Goal: Information Seeking & Learning: Learn about a topic

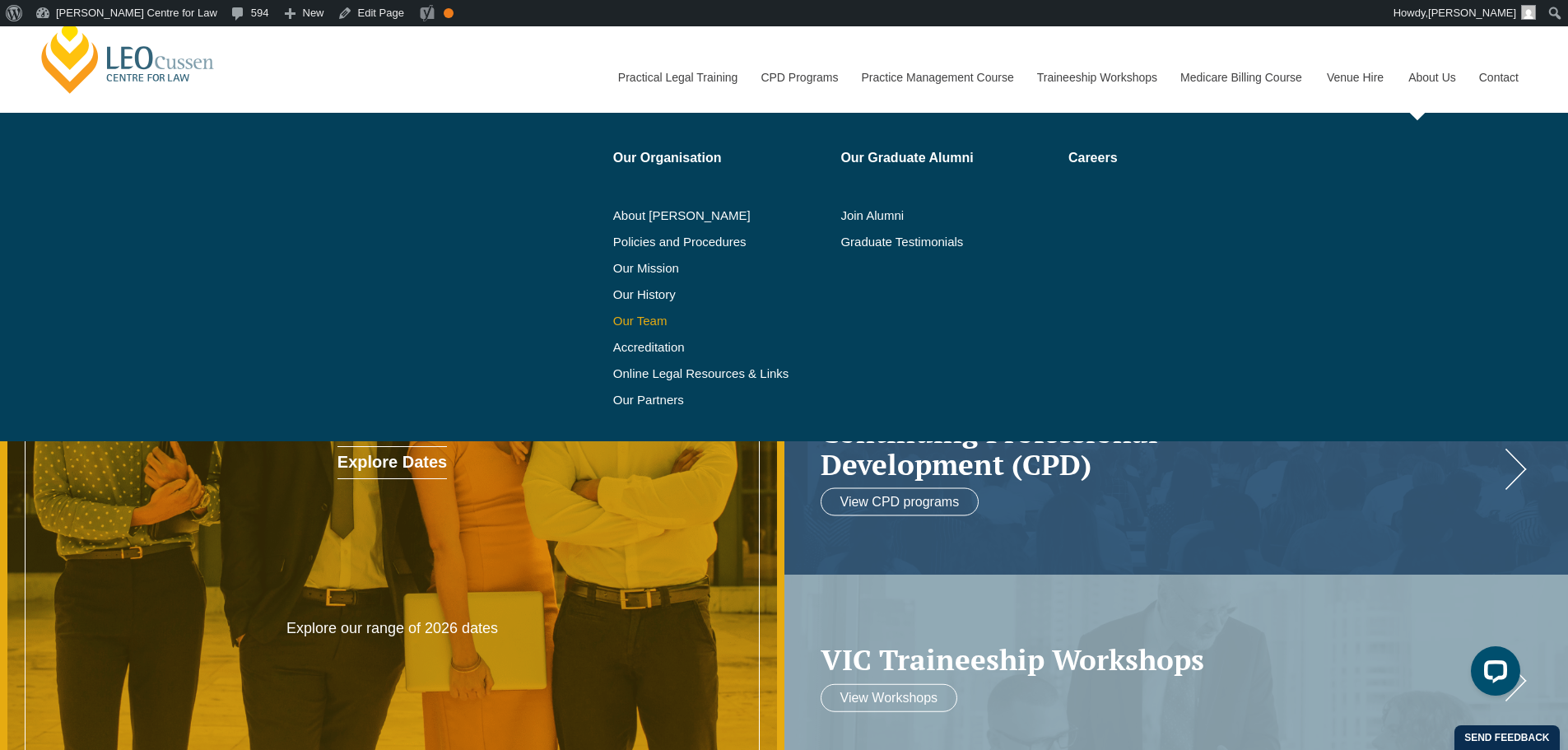
click at [661, 319] on link "Our Team" at bounding box center [721, 320] width 216 height 13
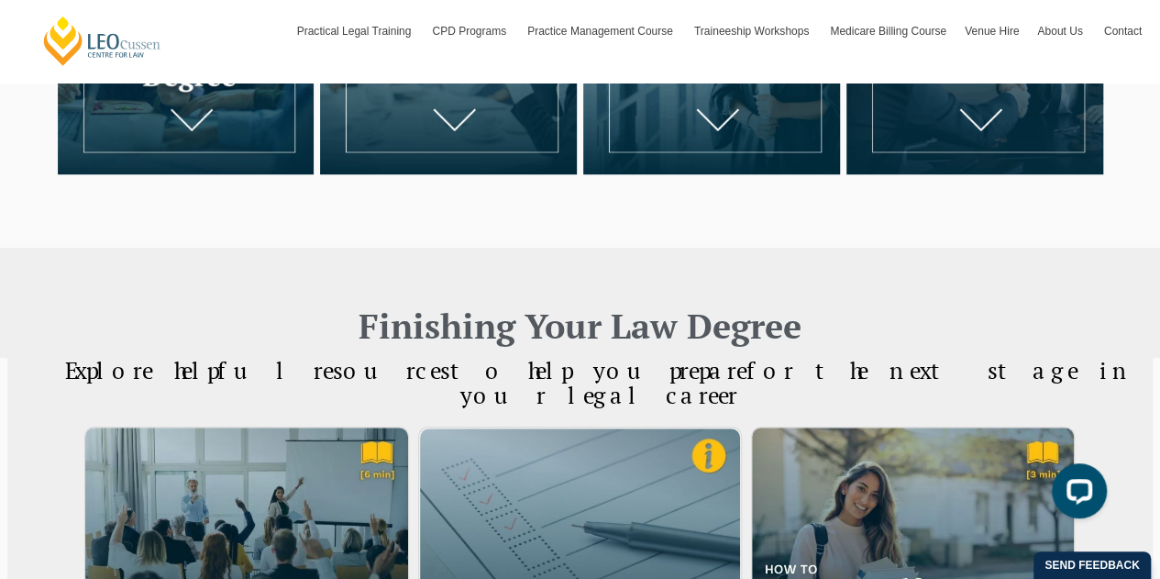
scroll to position [611, 0]
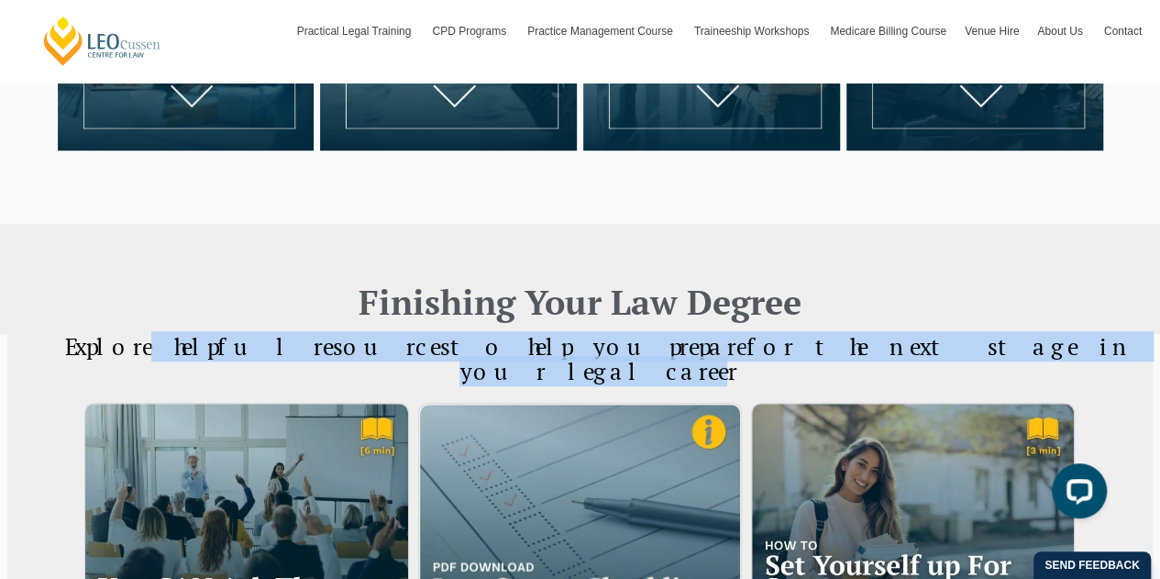
drag, startPoint x: 1016, startPoint y: 349, endPoint x: 252, endPoint y: 364, distance: 764.1
click at [252, 364] on div "Explore helpful resources to help you prepare for the next stage in your legal …" at bounding box center [580, 372] width 1109 height 41
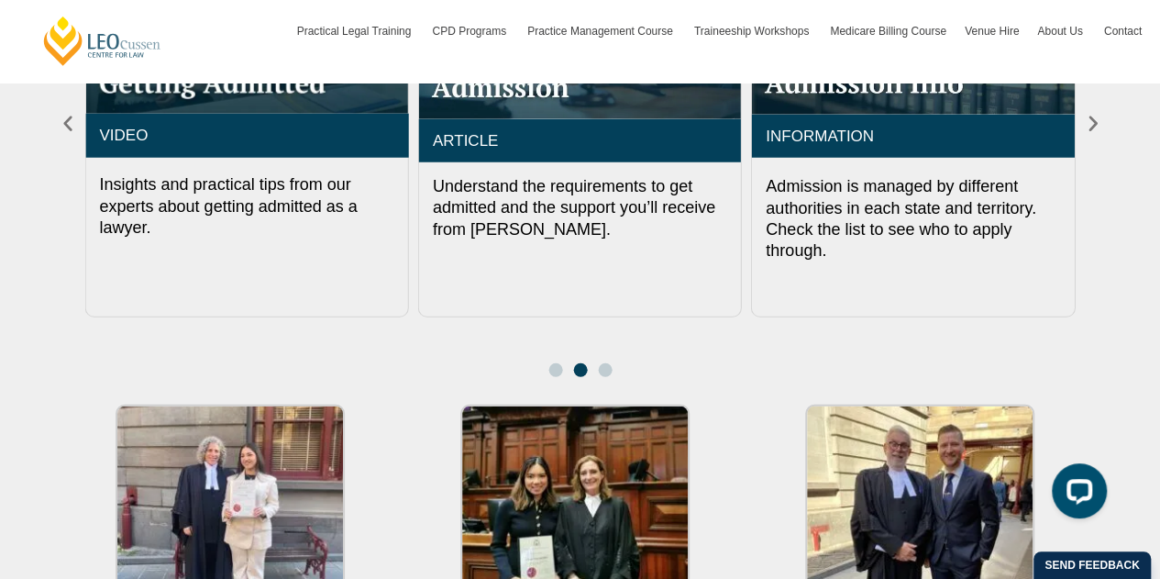
scroll to position [3362, 0]
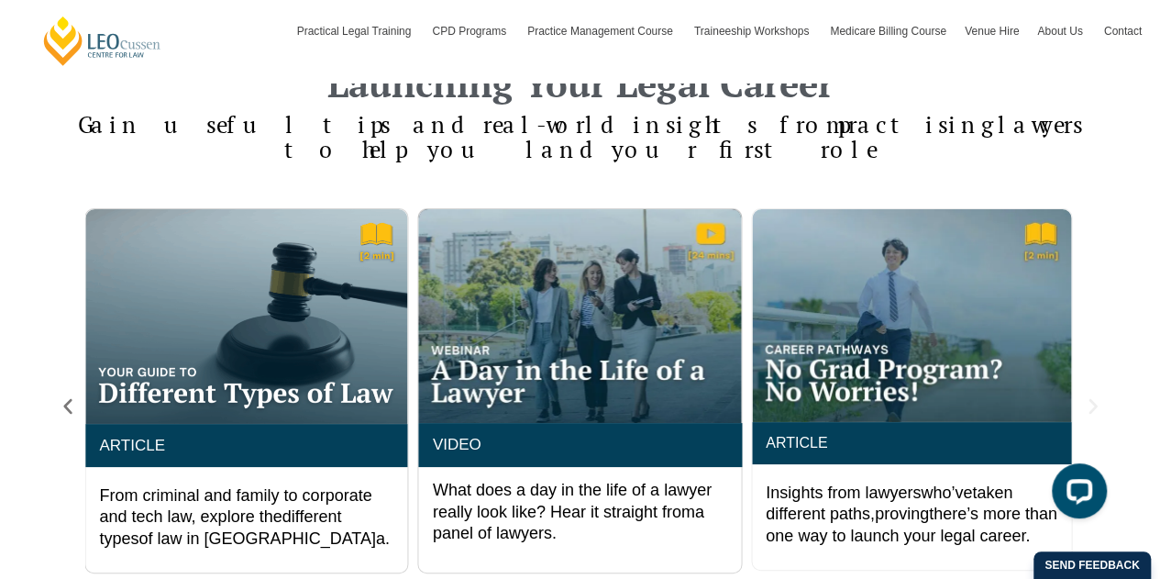
click at [1097, 396] on icon "Next slide" at bounding box center [1093, 406] width 20 height 20
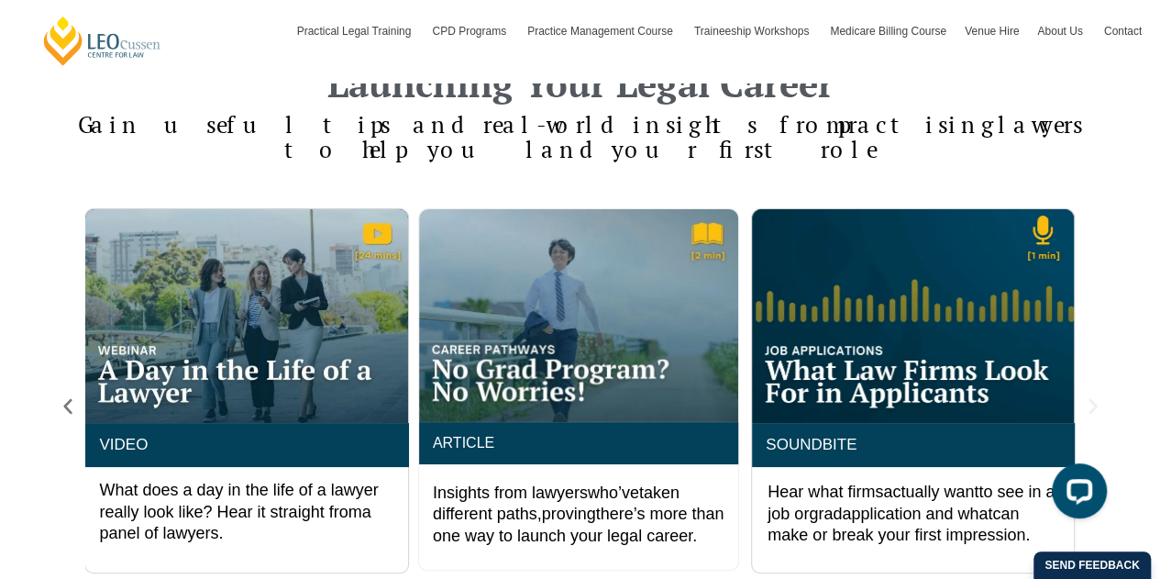
click at [1097, 396] on icon "Next slide" at bounding box center [1093, 406] width 20 height 20
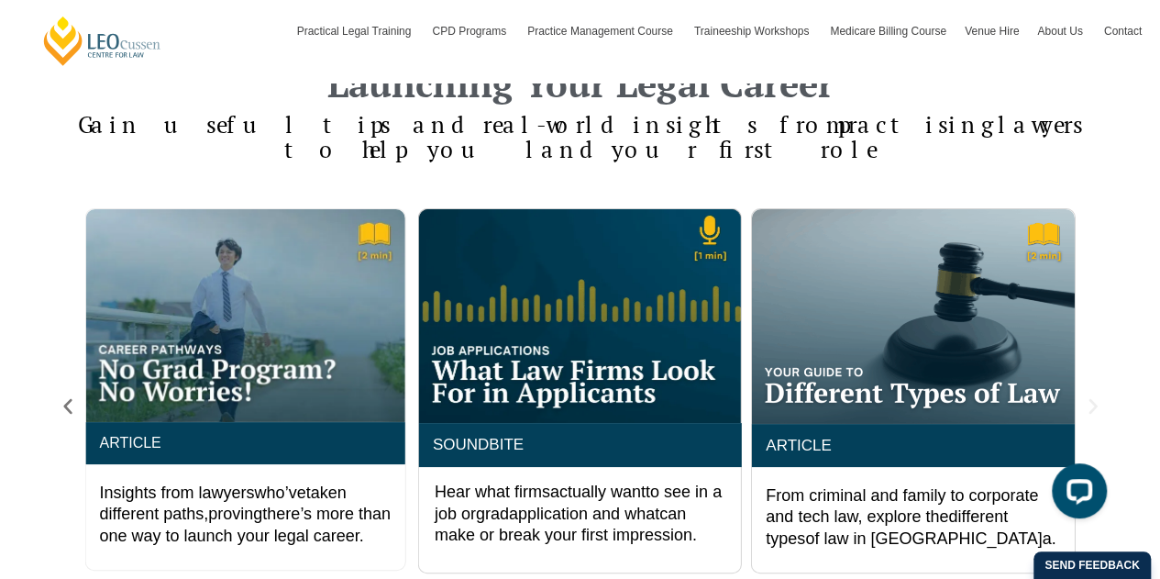
click at [1097, 396] on icon "Next slide" at bounding box center [1093, 406] width 20 height 20
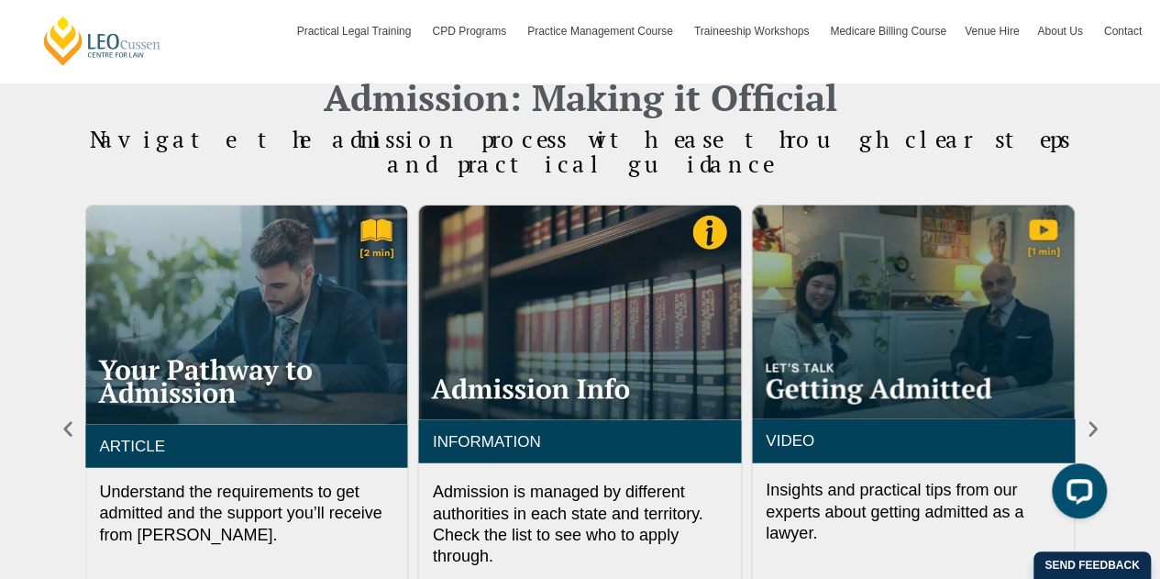
scroll to position [1528, 0]
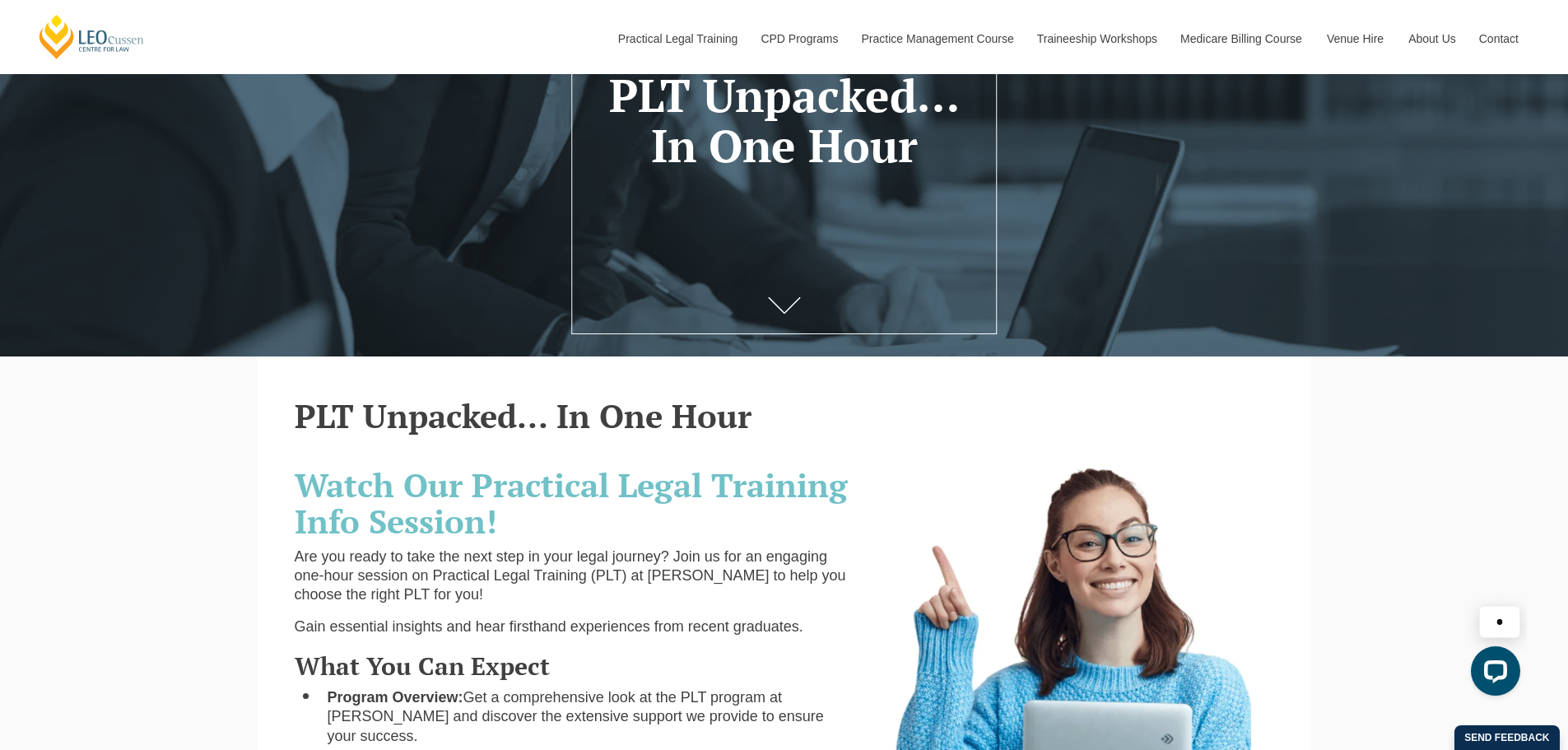
scroll to position [549, 0]
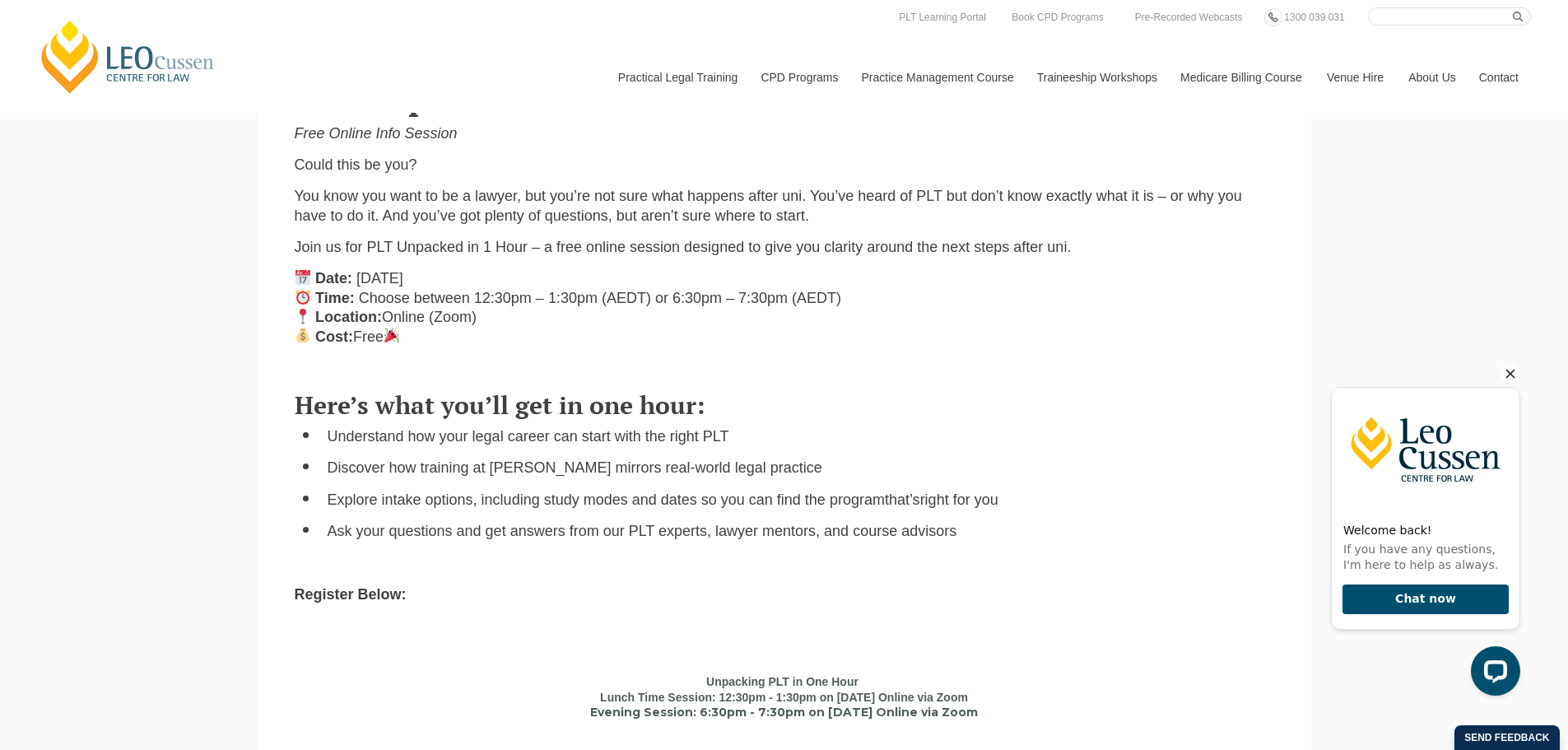
click at [1508, 377] on icon "Hide greeting" at bounding box center [1511, 374] width 9 height 9
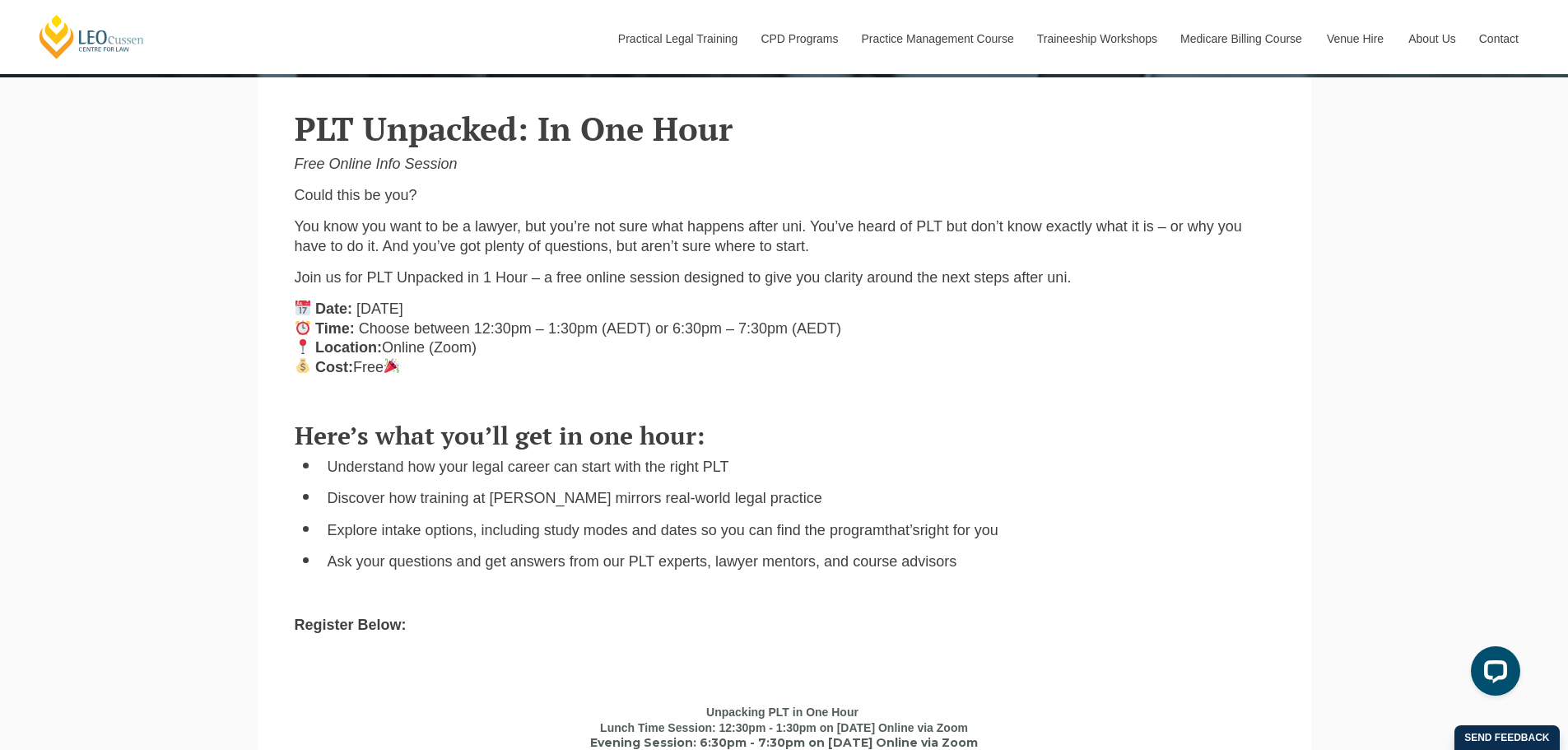
scroll to position [549, 0]
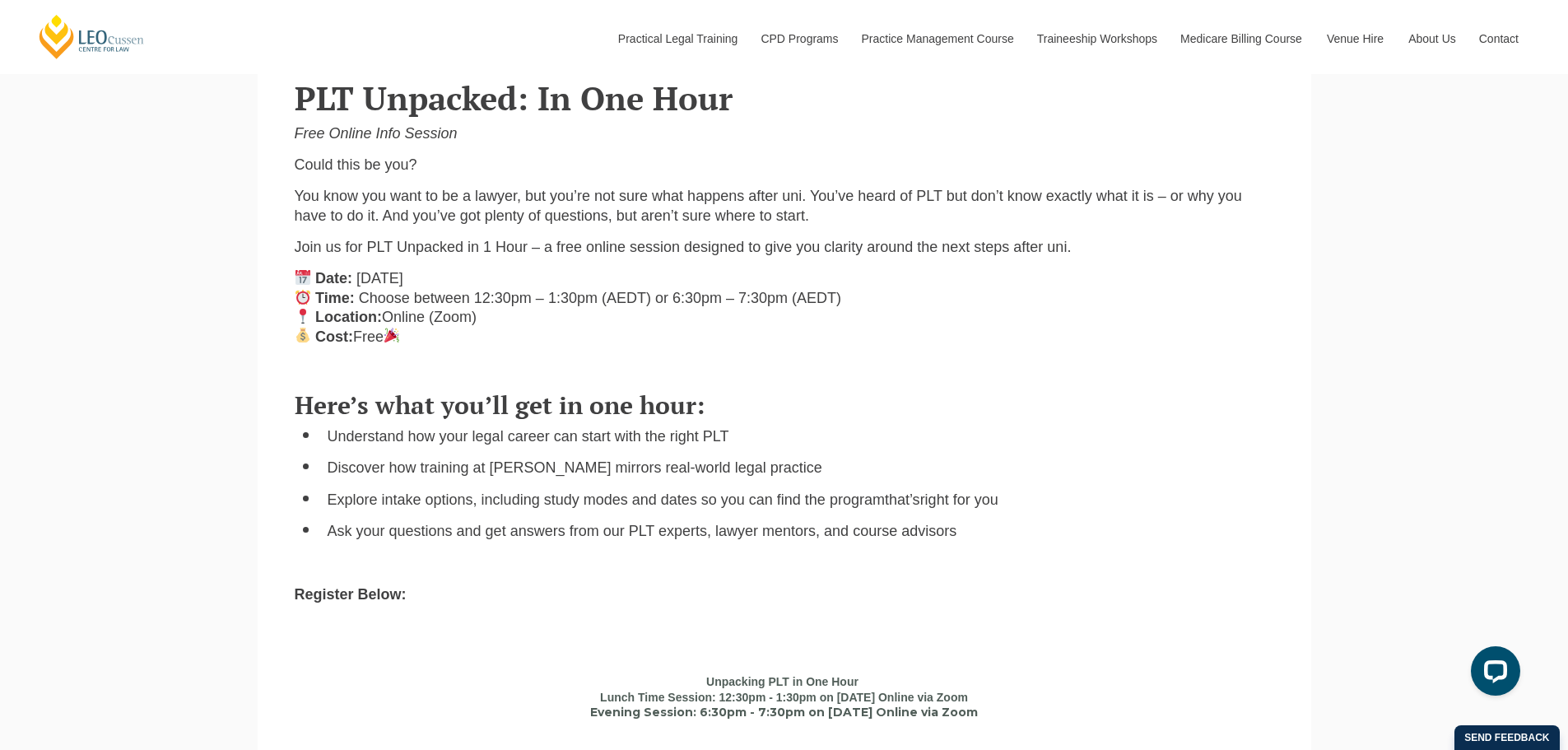
click at [997, 552] on div "Here’s what you’ll get in one hour: Understand how your legal career can start …" at bounding box center [784, 495] width 1004 height 241
drag, startPoint x: 1007, startPoint y: 539, endPoint x: 486, endPoint y: 536, distance: 521.0
click at [486, 536] on li "Ask your questions and get answers from our PLT experts, lawyer mentors, and co…" at bounding box center [801, 530] width 947 height 19
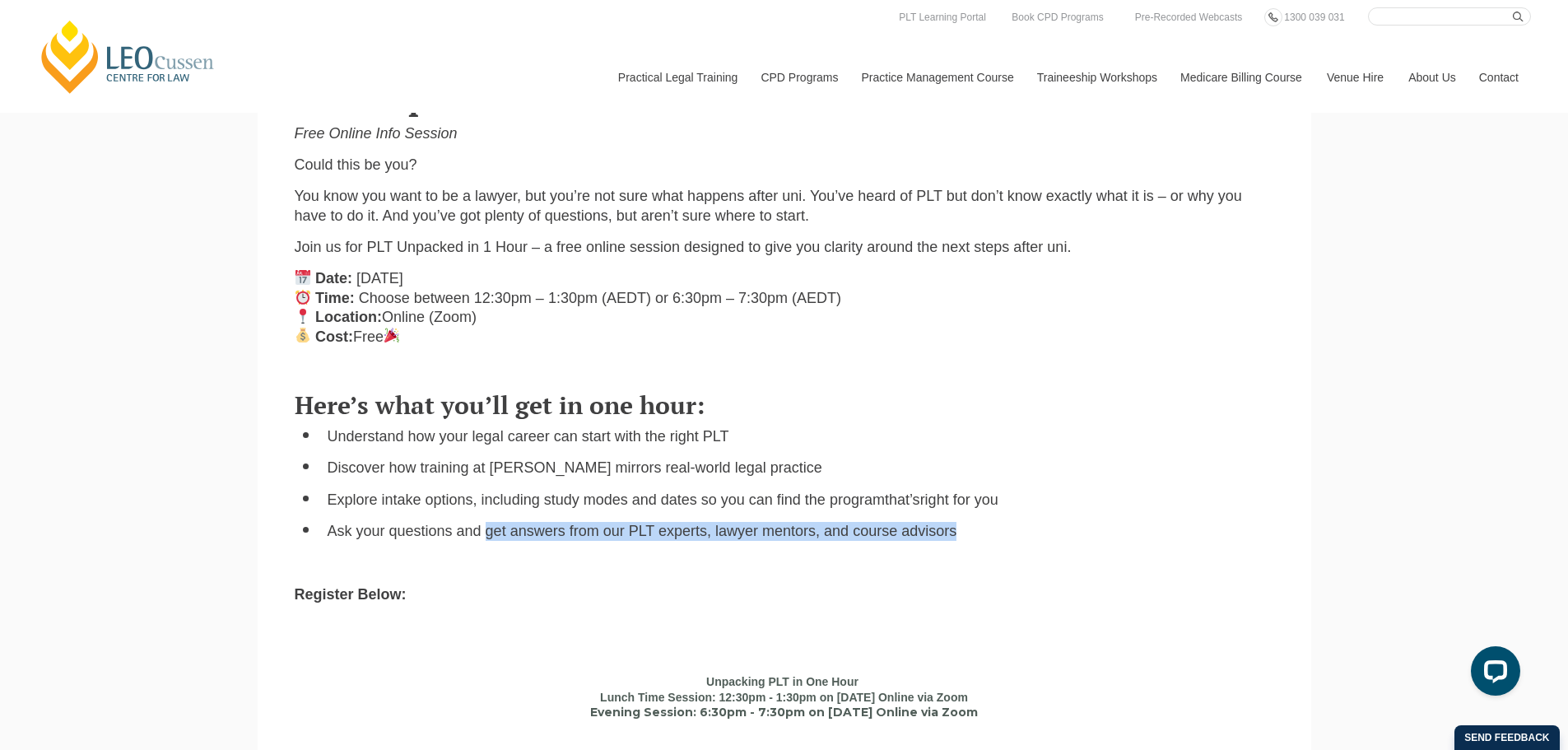
copy li "get answers from our PLT experts, lawyer mentors, and course advisors"
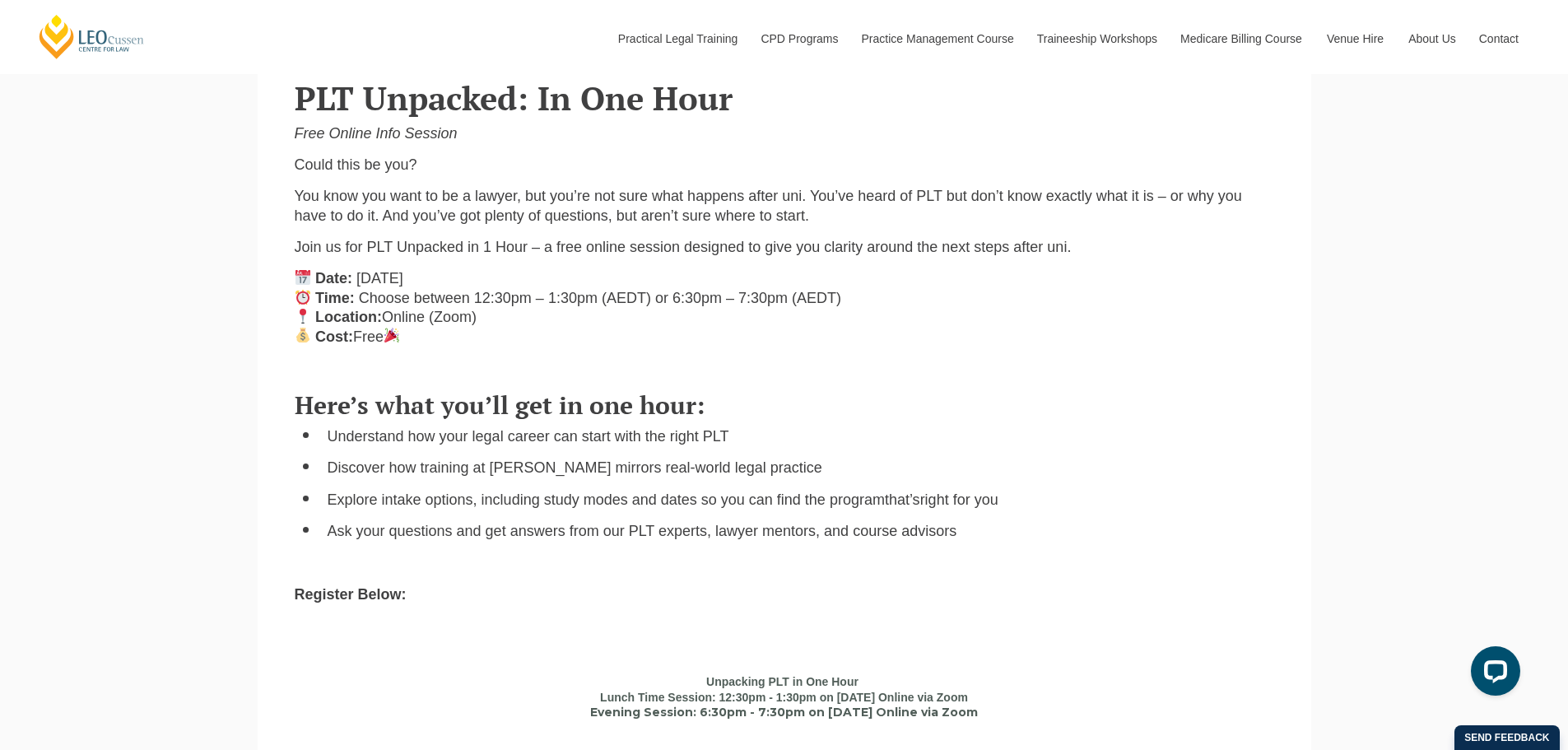
click at [1068, 250] on p "Join us for PLT Unpacked in 1 Hour – a free online session designed to give you…" at bounding box center [784, 247] width 979 height 19
click at [1005, 247] on p "Join us for PLT Unpacked in 1 Hour – a free online session designed to give you…" at bounding box center [784, 247] width 979 height 19
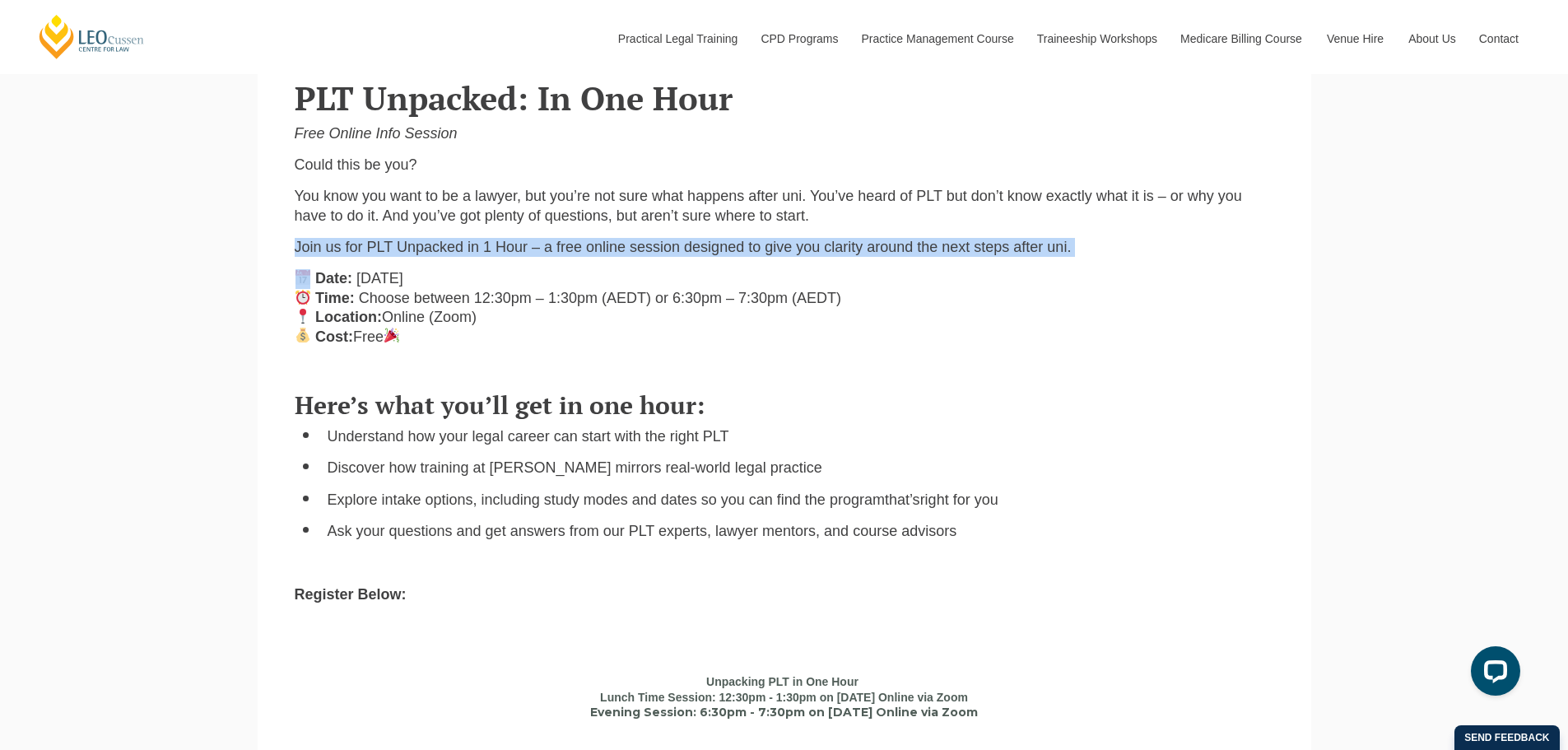
click at [1005, 247] on p "Join us for PLT Unpacked in 1 Hour – a free online session designed to give you…" at bounding box center [784, 247] width 979 height 19
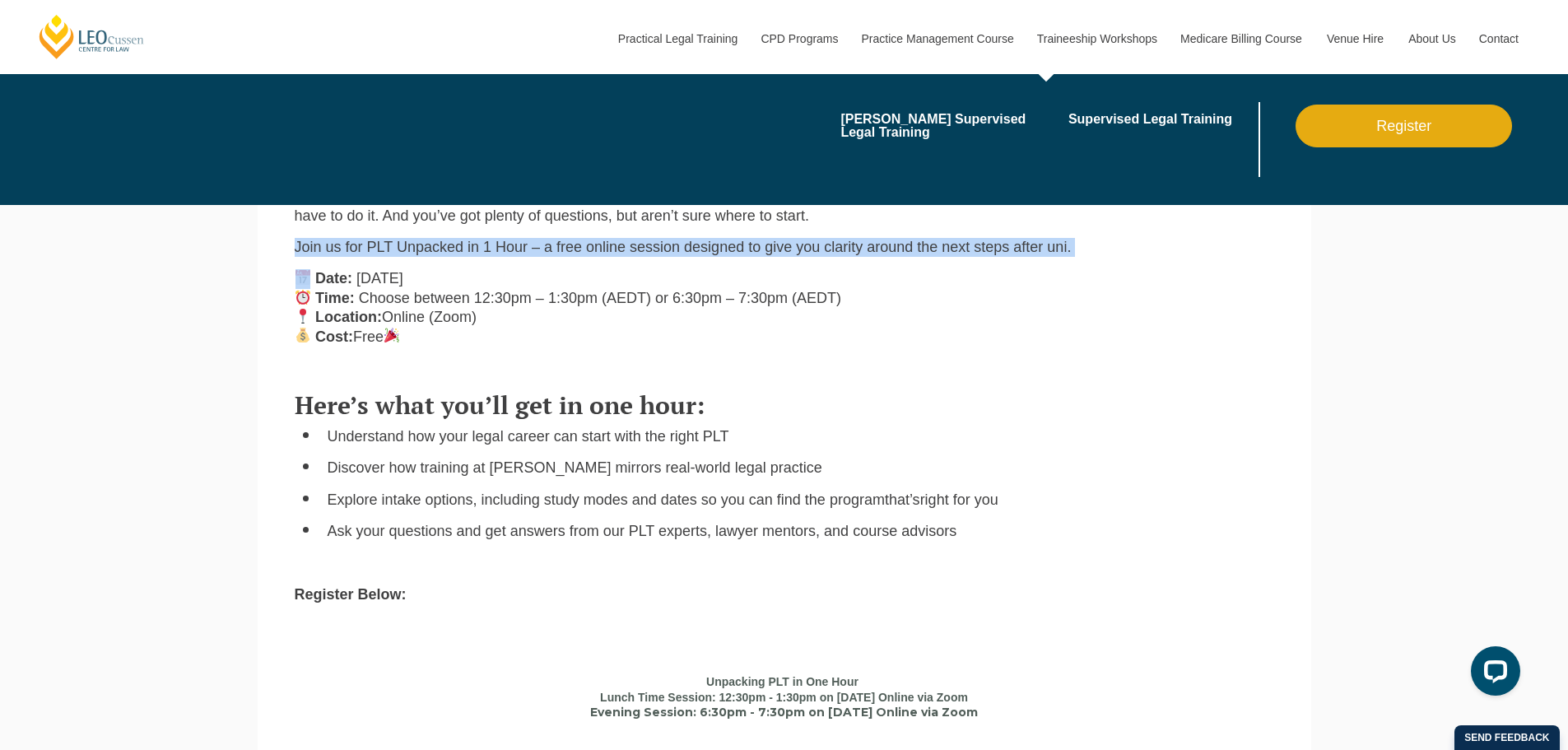
copy div "Join us for PLT Unpacked in 1 Hour – a free online session designed to give you…"
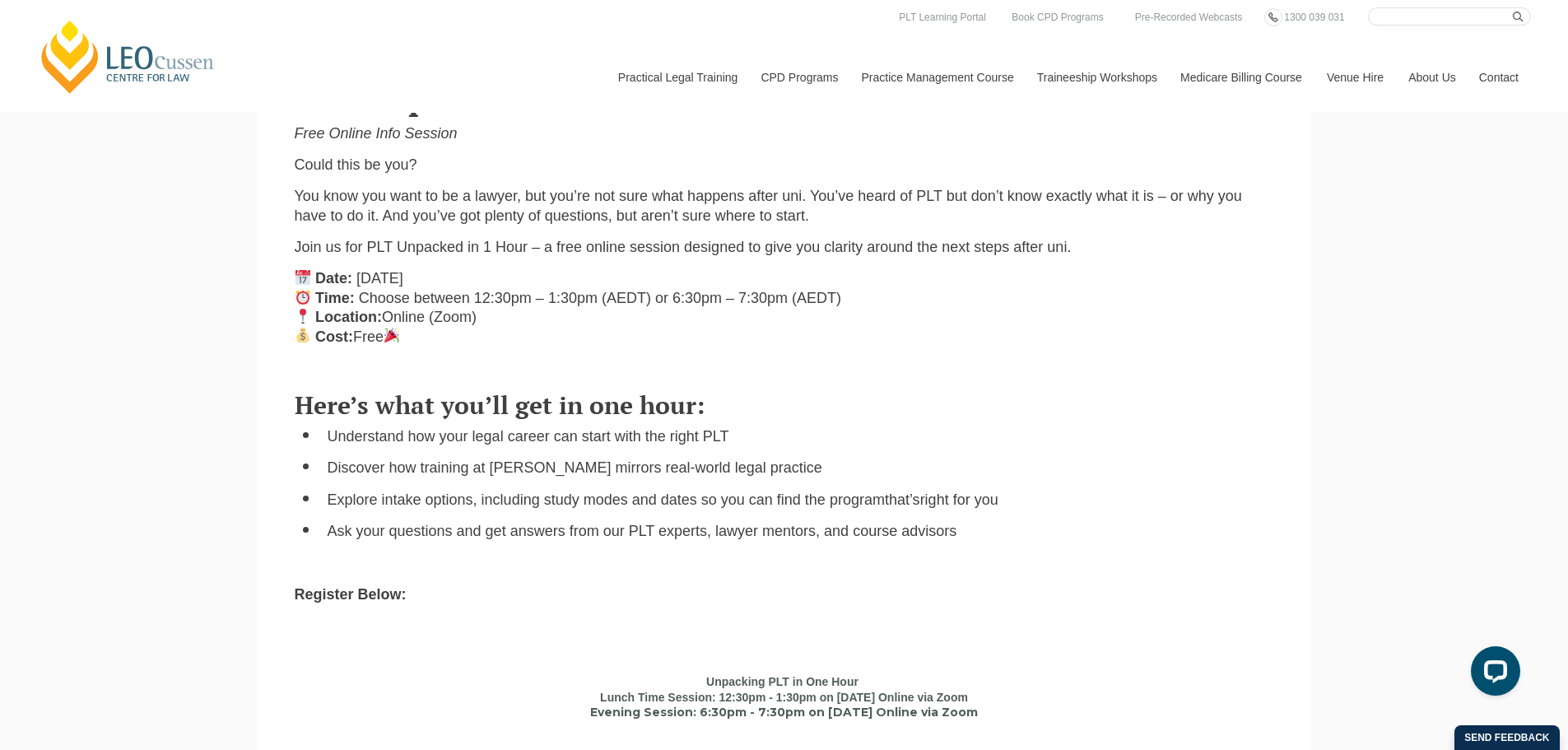
click at [1165, 318] on p "Date: Wednesday 8th October 2025 Time: Choose between 12:30pm – 1:30pm (AEDT) o…" at bounding box center [784, 308] width 979 height 77
click at [825, 251] on p "Join us for PLT Unpacked in 1 Hour – a free online session designed to give you…" at bounding box center [784, 247] width 979 height 19
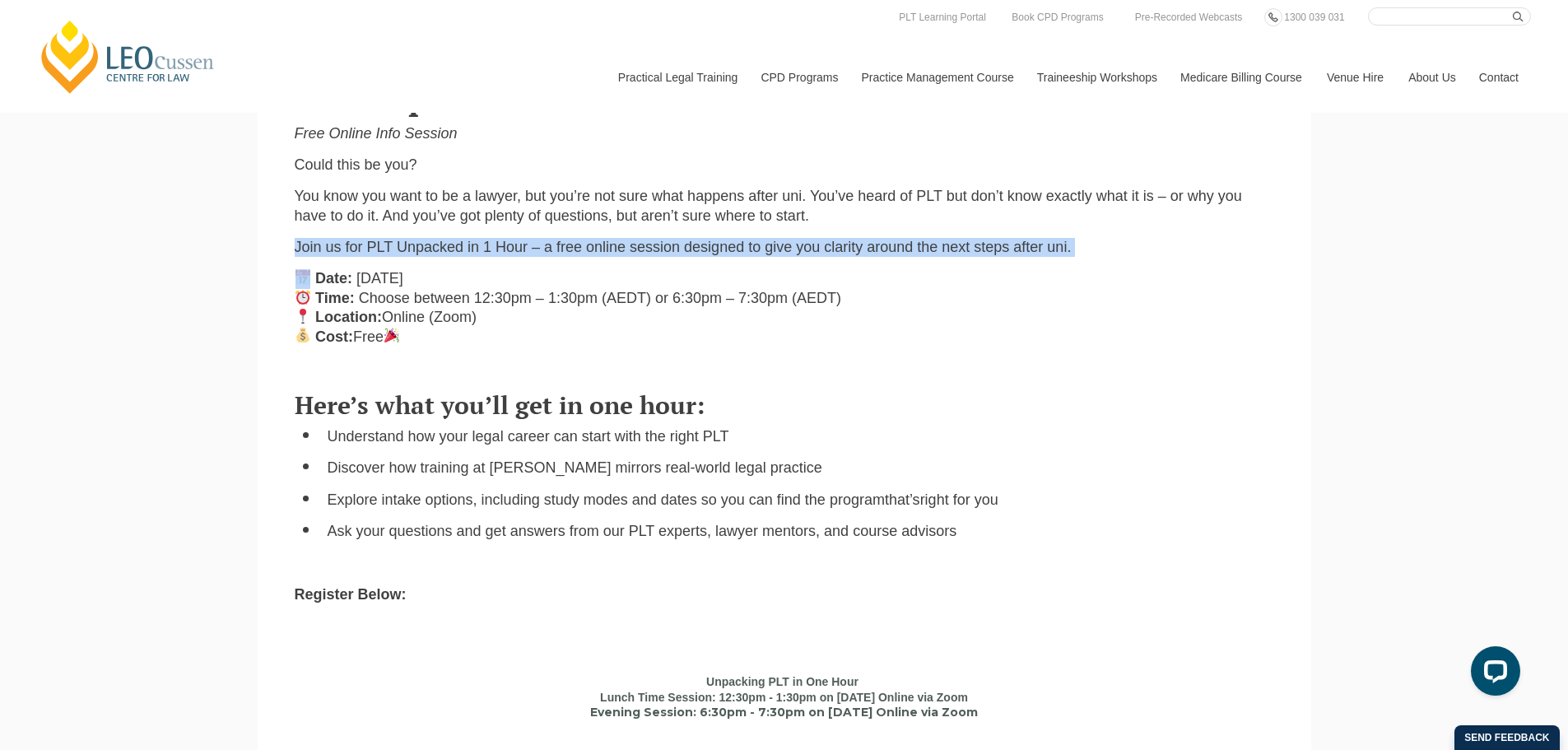
click at [825, 251] on p "Join us for PLT Unpacked in 1 Hour – a free online session designed to give you…" at bounding box center [784, 247] width 979 height 19
copy div "Join us for PLT Unpacked in 1 Hour – a free online session designed to give you…"
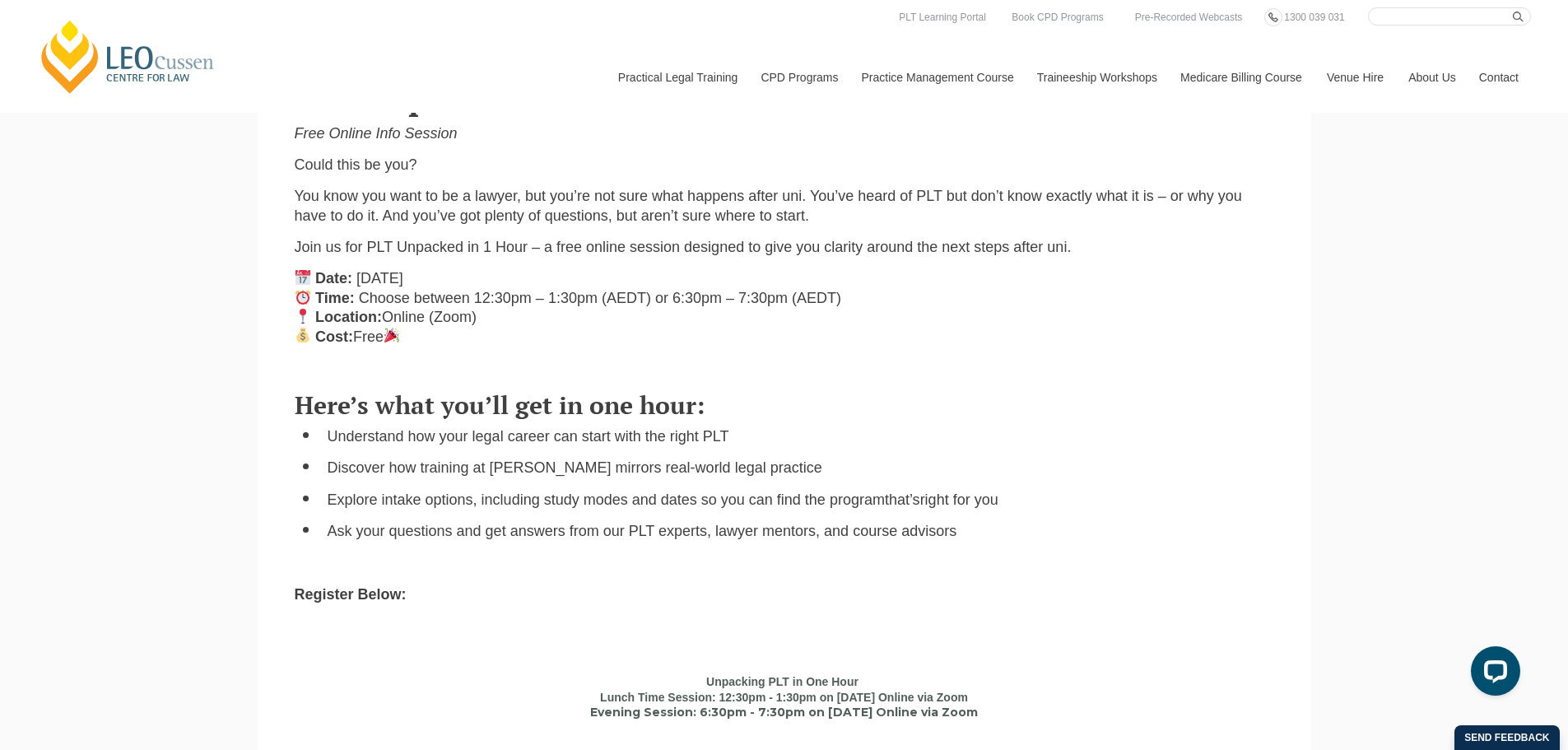
click at [863, 517] on ul "Understand how your legal career can start with the right PLT Discover how trai…" at bounding box center [784, 484] width 979 height 114
drag, startPoint x: 997, startPoint y: 542, endPoint x: 805, endPoint y: 551, distance: 192.2
click at [805, 551] on div "Here’s what you’ll get in one hour: Understand how your legal career can start …" at bounding box center [784, 495] width 1004 height 241
click at [1158, 508] on li "Explore intake options, including study modes and dates so you can find the pro…" at bounding box center [801, 500] width 947 height 19
click at [999, 541] on li "Ask your questions and get answers from our PLT experts, lawyer mentors, and co…" at bounding box center [801, 530] width 947 height 19
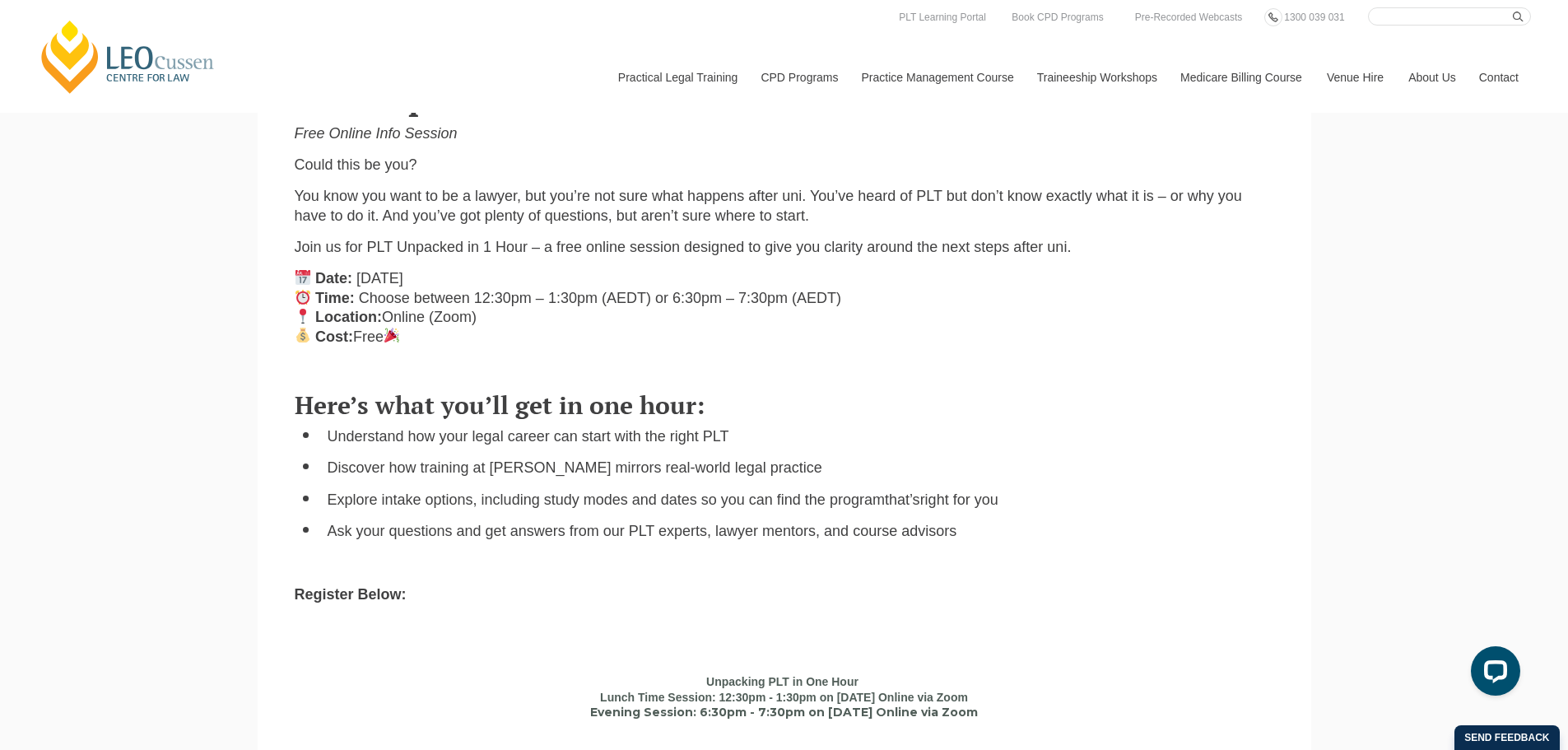
click at [1077, 529] on li "Ask your questions and get answers from our PLT experts, lawyer mentors, and co…" at bounding box center [801, 530] width 947 height 19
click at [795, 440] on li "Understand how your legal career can start with the right PLT" at bounding box center [801, 436] width 947 height 19
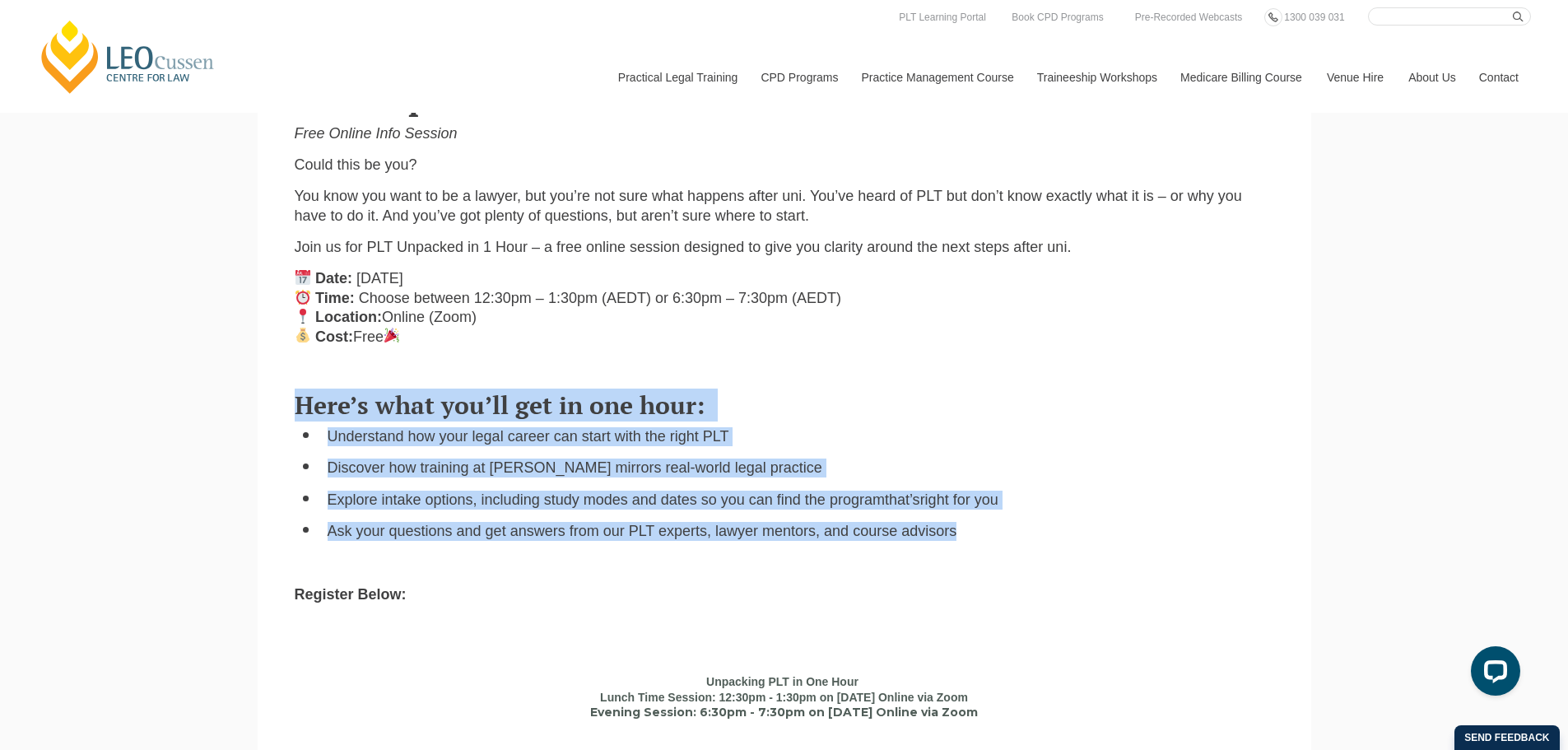
drag, startPoint x: 954, startPoint y: 537, endPoint x: 292, endPoint y: 401, distance: 675.8
click at [292, 401] on div "Here’s what you’ll get in one hour: Understand how your legal career can start …" at bounding box center [784, 495] width 1004 height 241
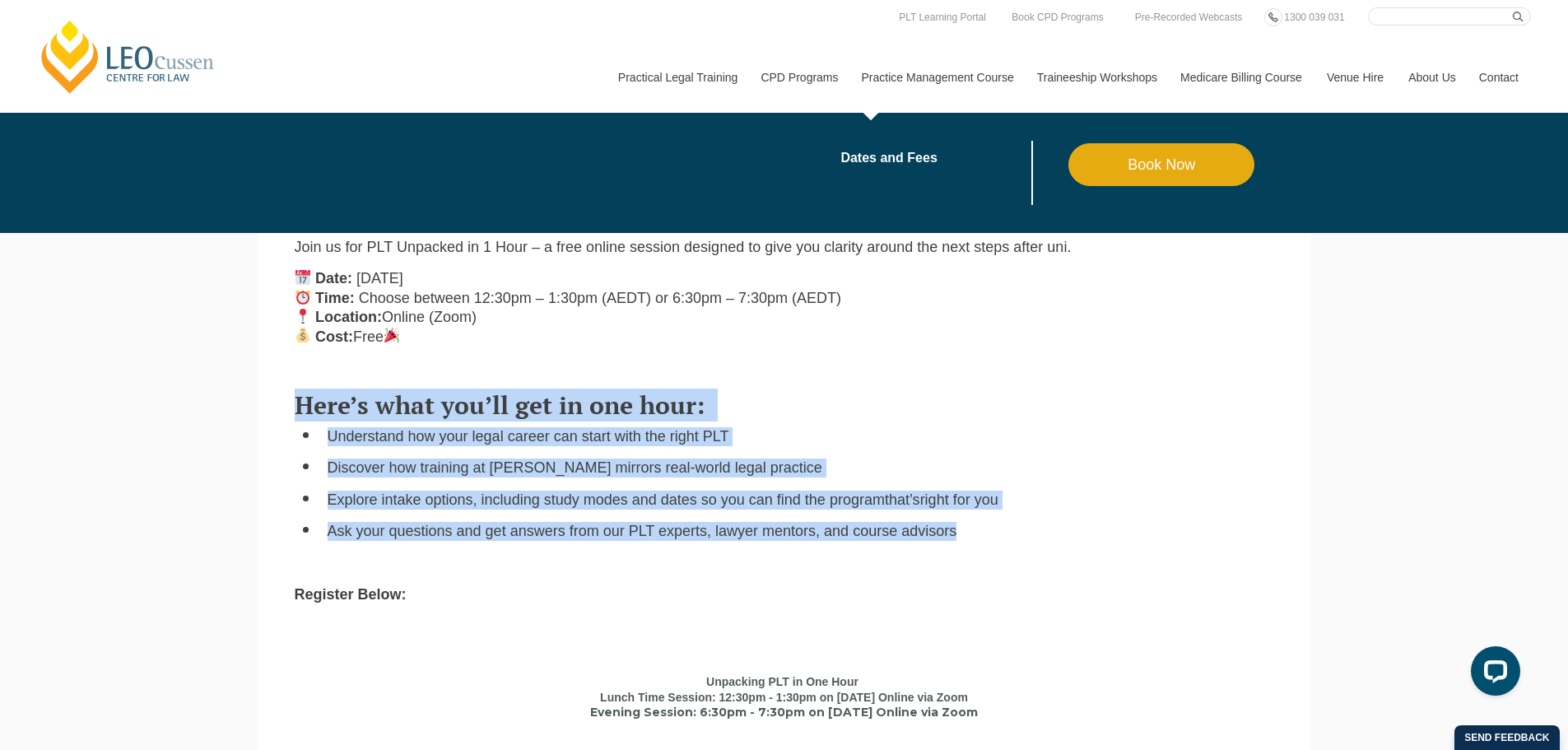
copy div "Here’s what you’ll get in one hour: Understand how your legal career can start …"
